Goal: Task Accomplishment & Management: Manage account settings

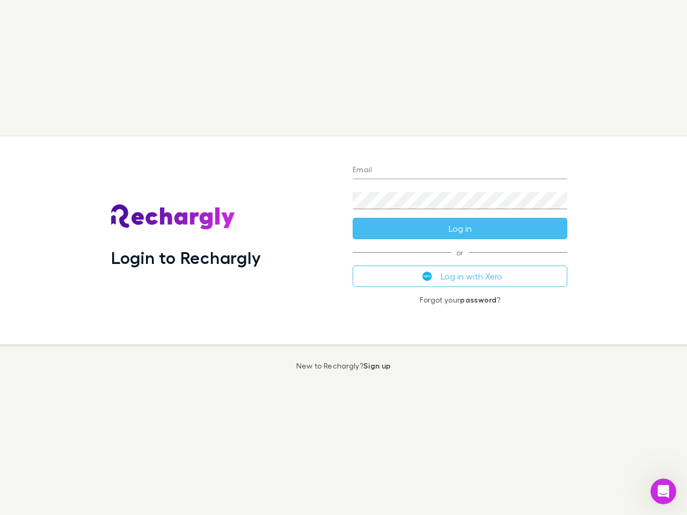
click at [344, 258] on div "Login to Rechargly" at bounding box center [224, 240] width 242 height 208
click at [460, 171] on input "Email" at bounding box center [460, 170] width 215 height 17
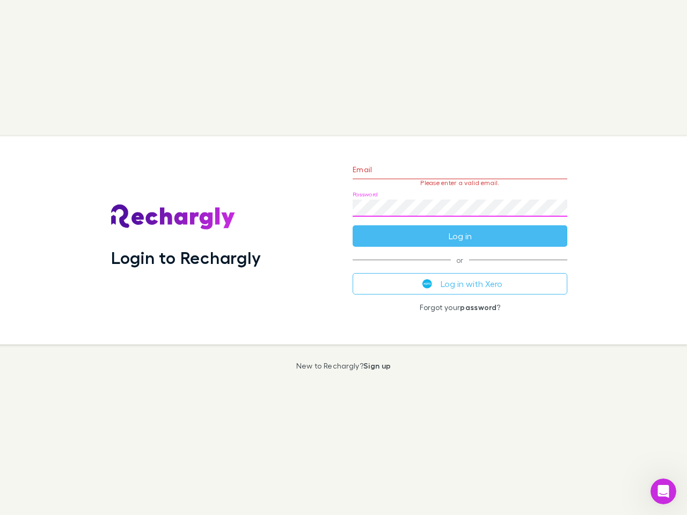
click at [460, 229] on form "Email Please enter a valid email. Password Log in" at bounding box center [460, 200] width 215 height 93
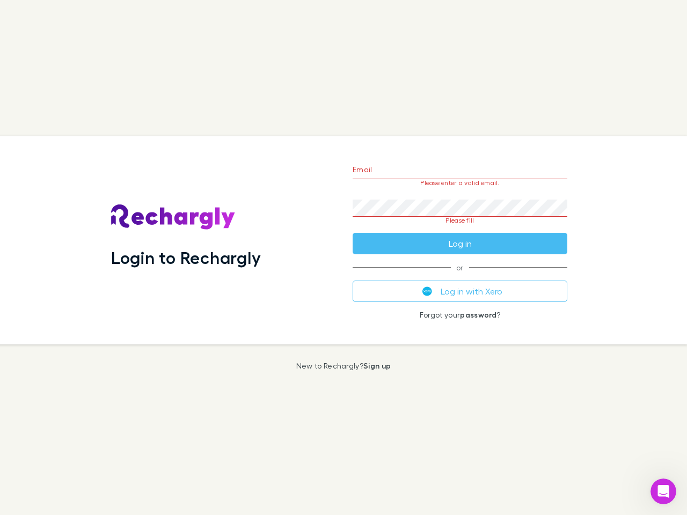
click at [460, 276] on div "Email Please enter a valid email. Password Please fill Log in or Log in with Xe…" at bounding box center [460, 240] width 232 height 208
click at [663, 492] on icon "Open Intercom Messenger" at bounding box center [664, 492] width 18 height 18
